Goal: Task Accomplishment & Management: Complete application form

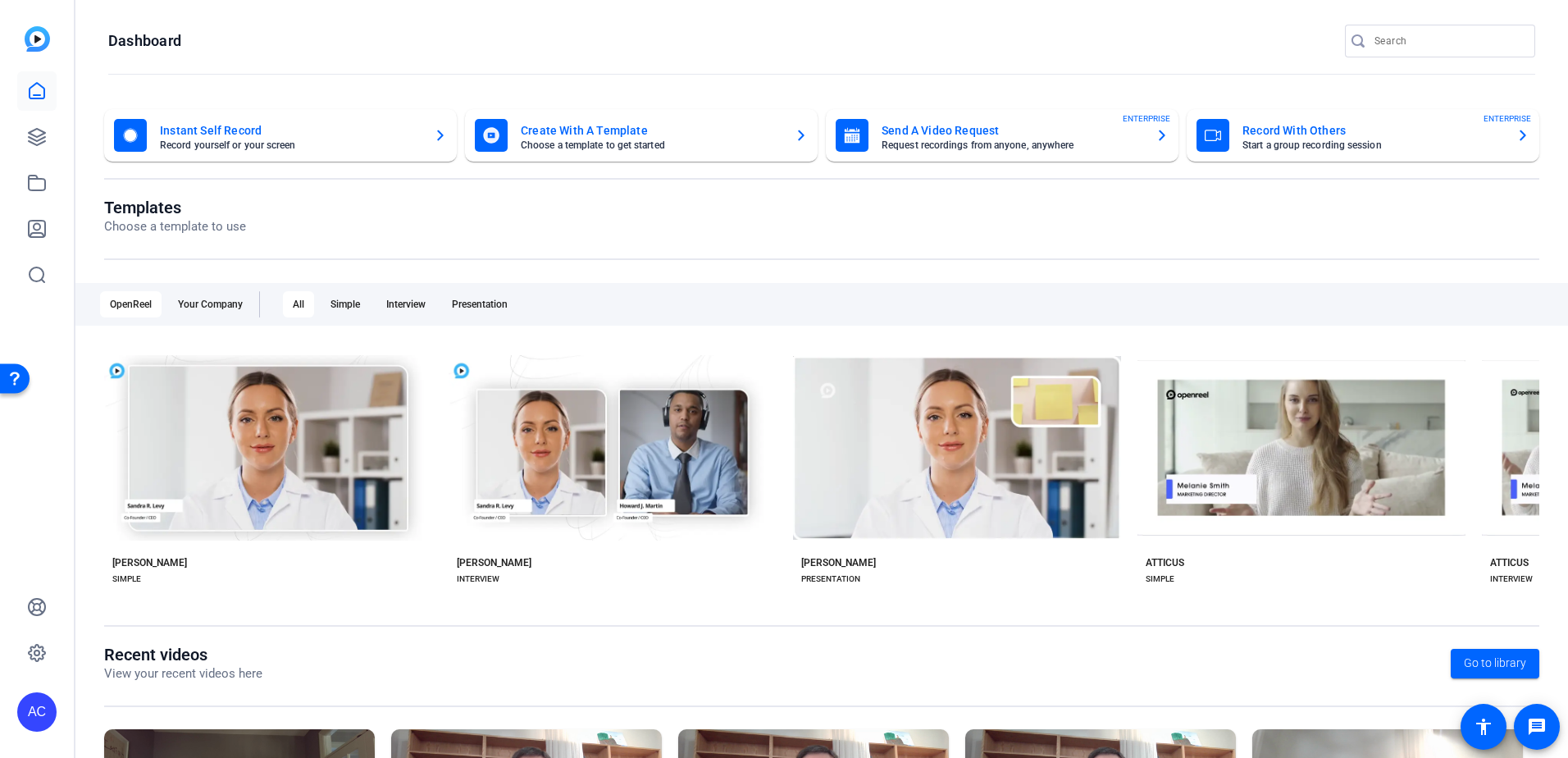
click at [943, 144] on mat-card-subtitle "Request recordings from anyone, anywhere" at bounding box center [1011, 145] width 261 height 10
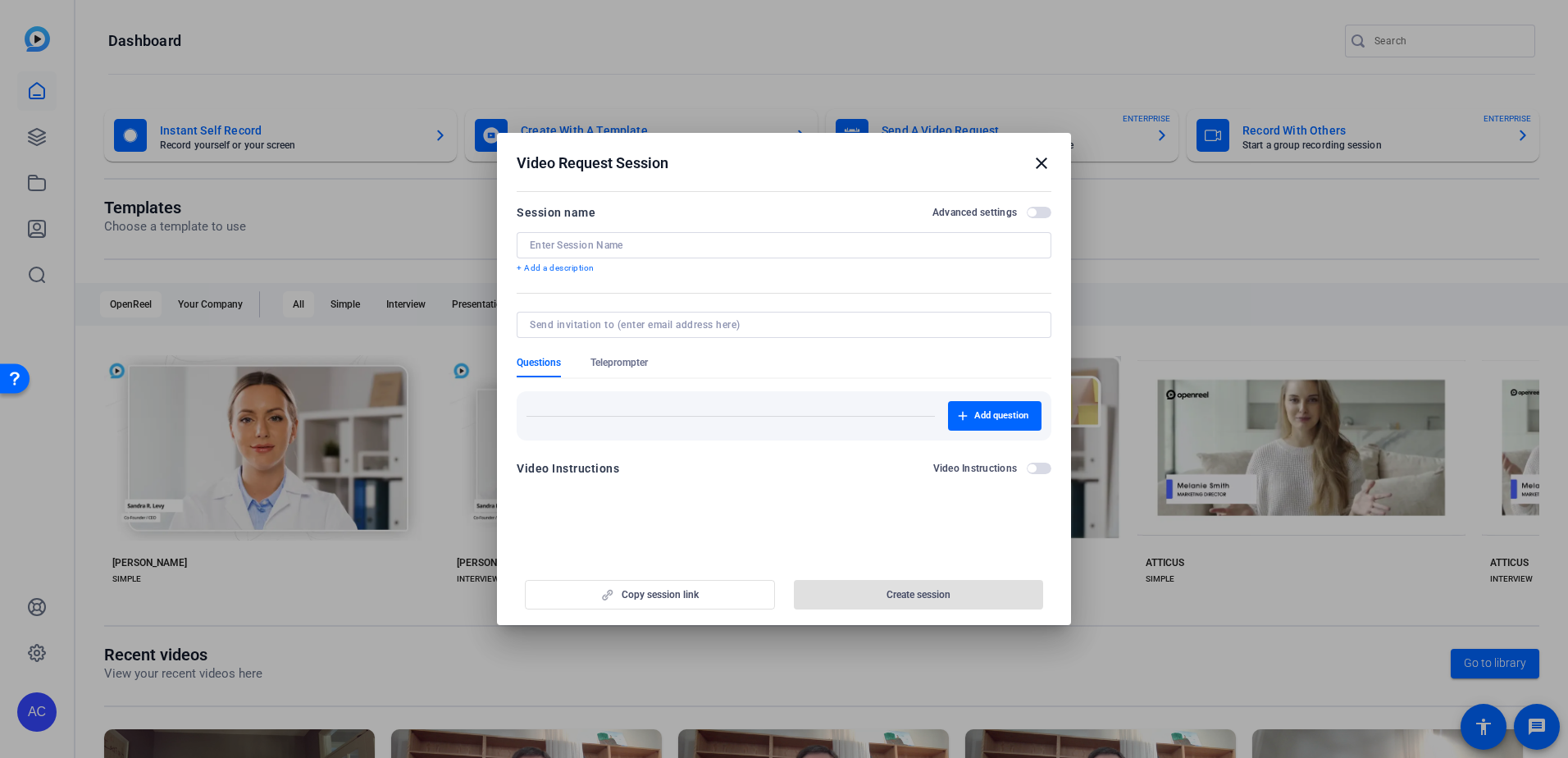
click at [583, 320] on input at bounding box center [780, 324] width 502 height 13
drag, startPoint x: 779, startPoint y: 653, endPoint x: 792, endPoint y: 652, distance: 13.0
click at [787, 652] on div at bounding box center [784, 379] width 1568 height 758
click at [679, 318] on input at bounding box center [780, 324] width 502 height 13
type input "[EMAIL_ADDRESS][DOMAIN_NAME]"
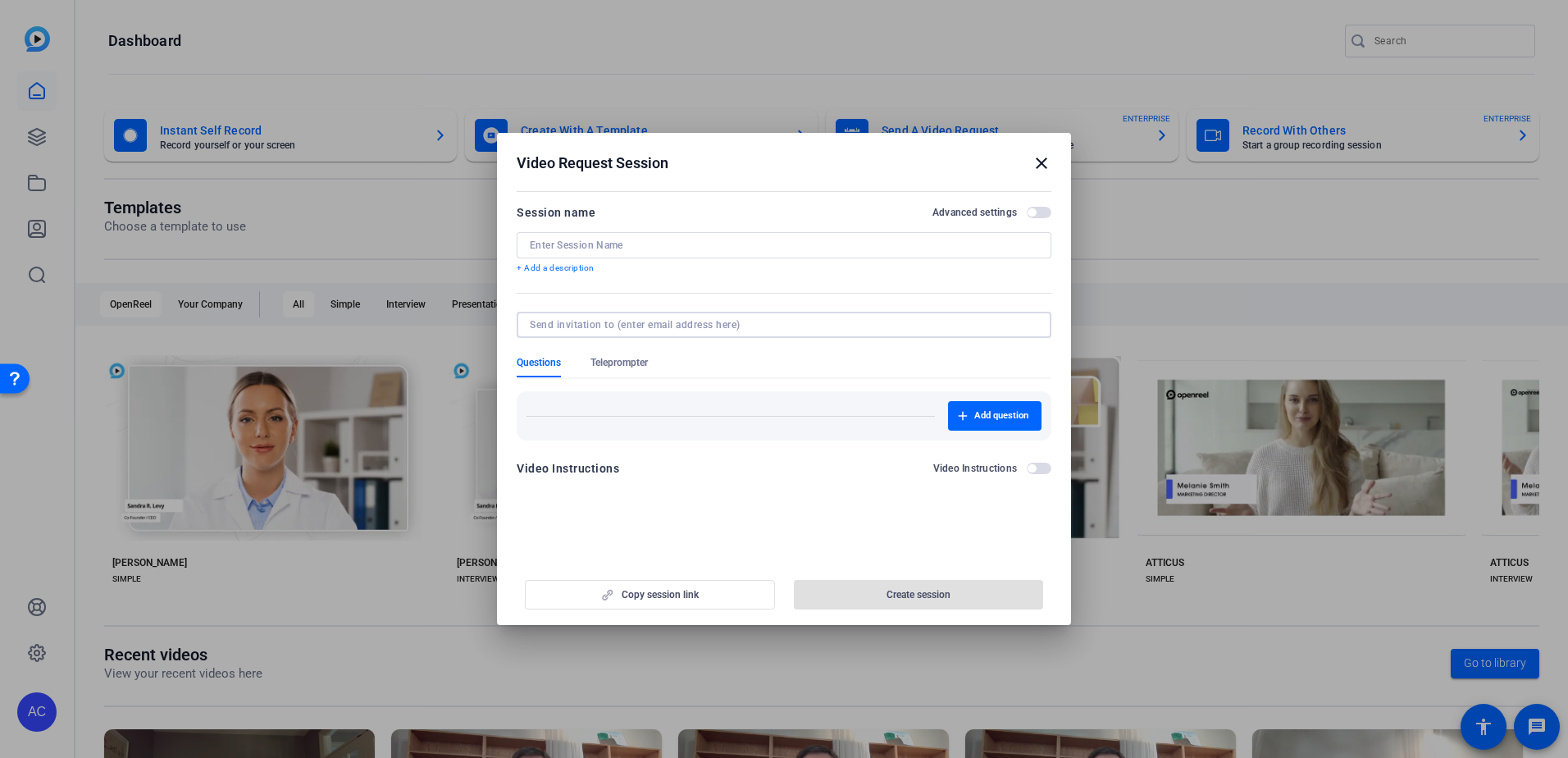
click at [774, 359] on form "Session name Advanced settings + Add a description Questions Teleprompter Add q…" at bounding box center [784, 345] width 534 height 286
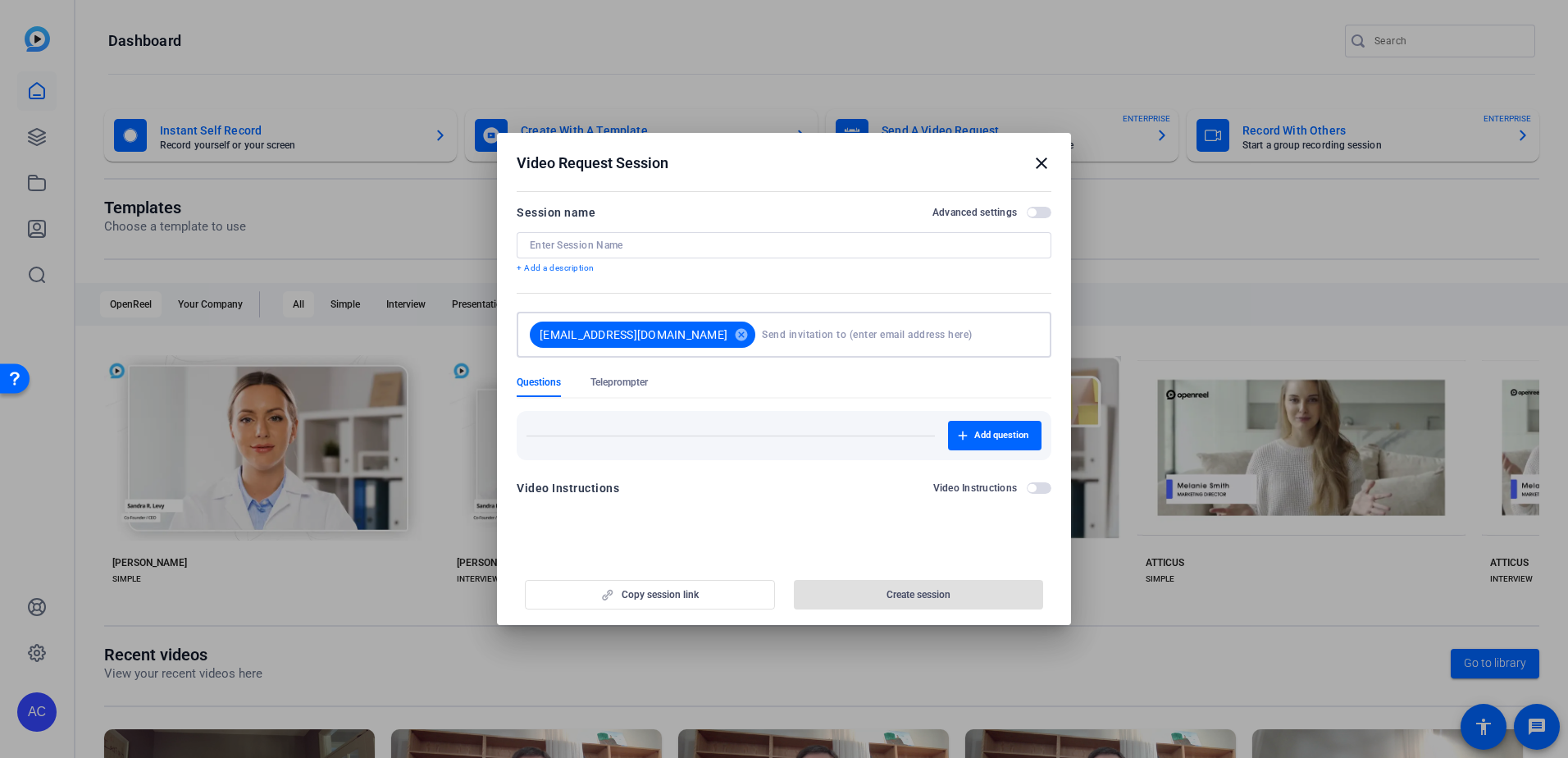
click at [777, 328] on input at bounding box center [897, 334] width 270 height 33
type input "[EMAIL_ADDRESS][DOMAIN_NAME]"
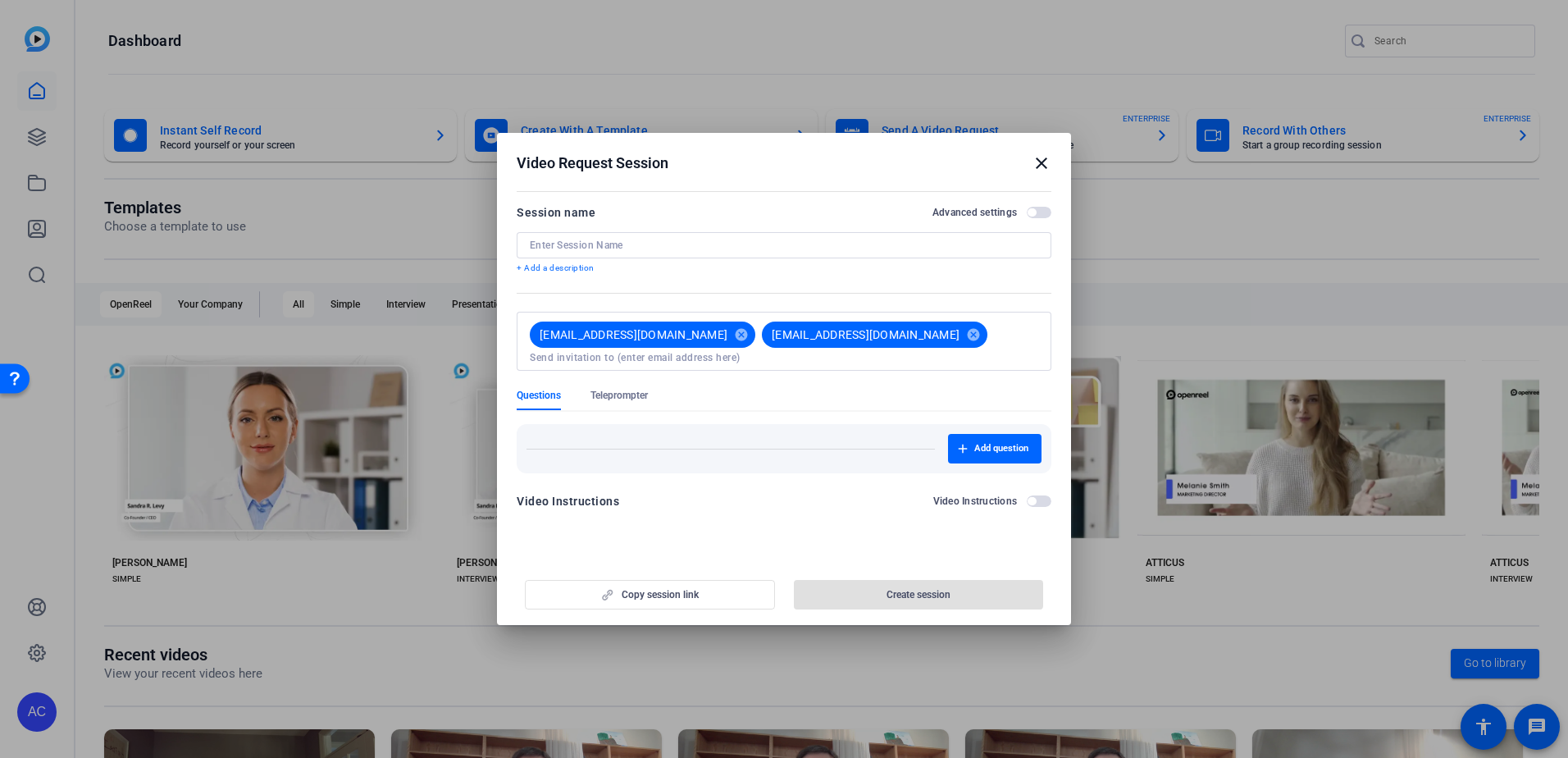
click at [793, 254] on div at bounding box center [784, 244] width 509 height 27
click at [769, 242] on input at bounding box center [784, 244] width 509 height 13
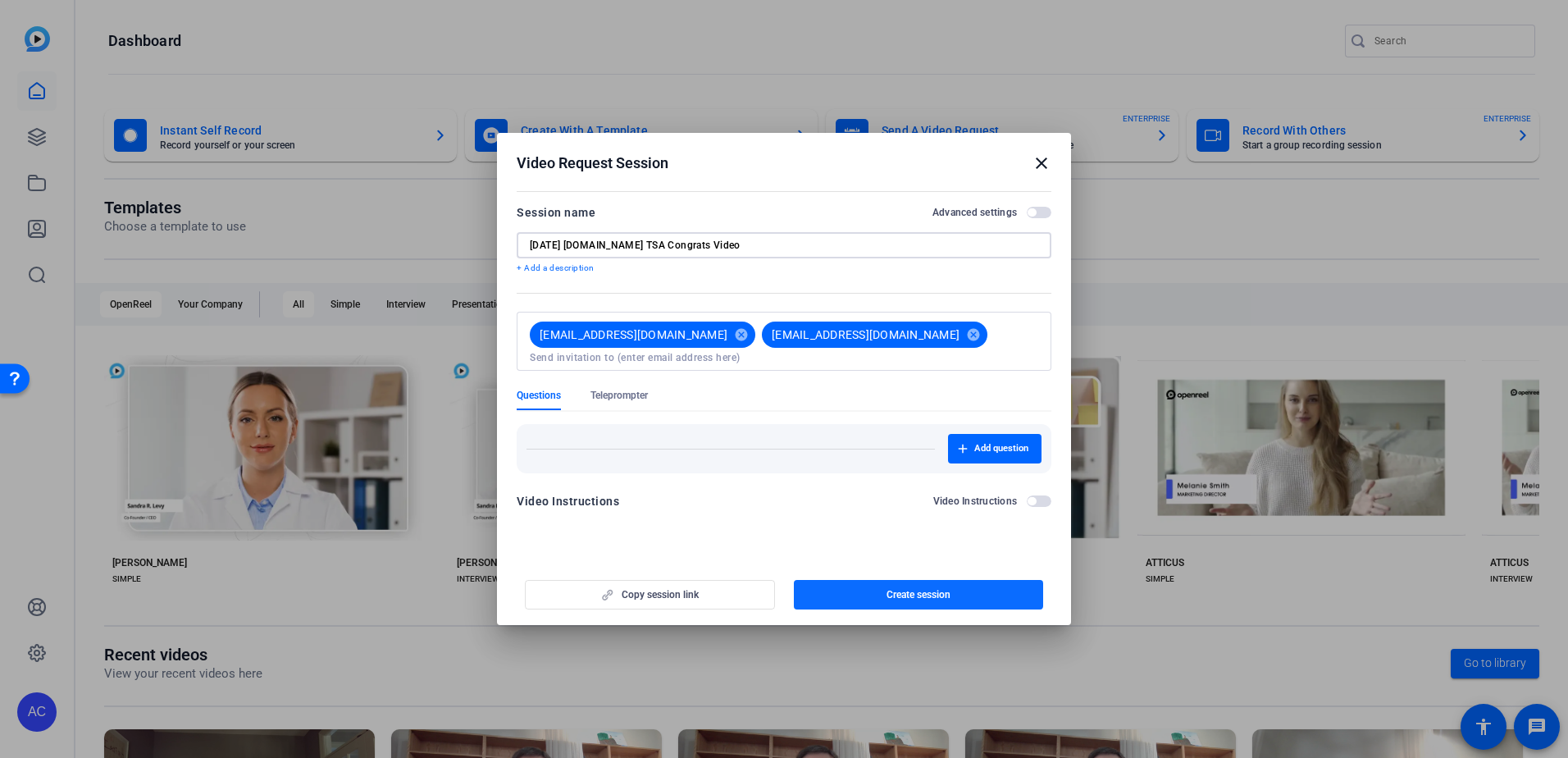
type input "[DATE] [DOMAIN_NAME] TSA Congrats Video"
click at [837, 592] on span "button" at bounding box center [919, 594] width 250 height 39
